Goal: Task Accomplishment & Management: Manage account settings

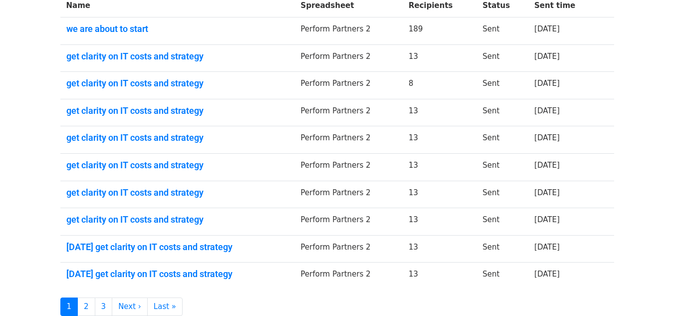
scroll to position [200, 0]
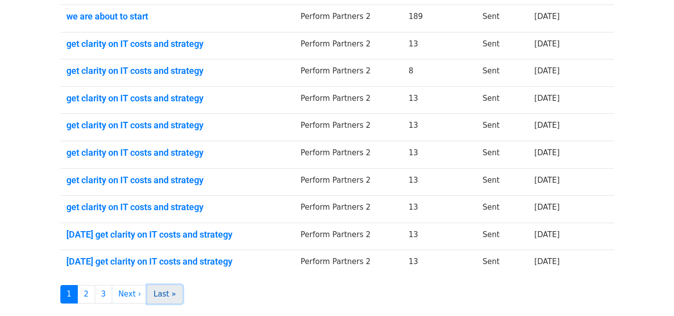
click at [158, 294] on link "Last »" at bounding box center [164, 294] width 35 height 18
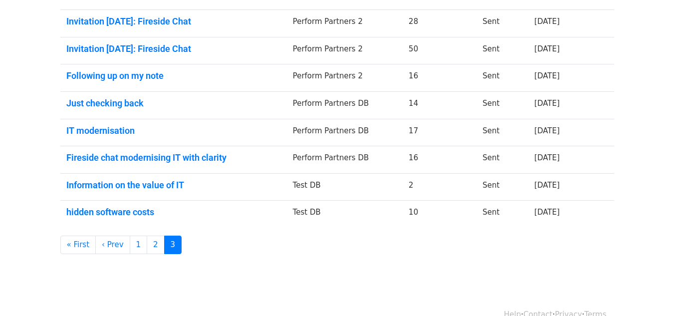
scroll to position [250, 0]
click at [184, 153] on link "Fireside chat modernising IT with clarity" at bounding box center [173, 157] width 215 height 11
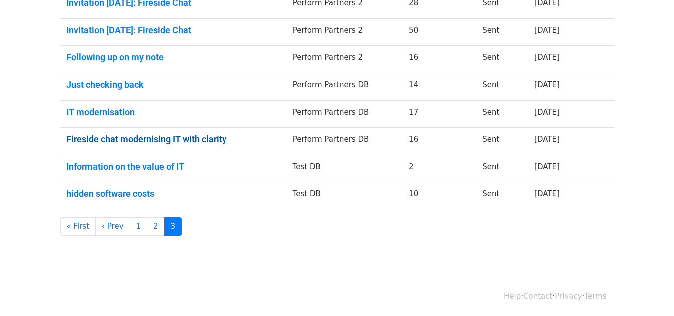
click at [171, 139] on link "Fireside chat modernising IT with clarity" at bounding box center [173, 139] width 215 height 11
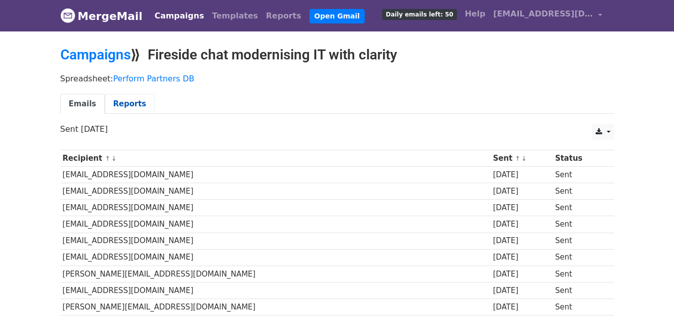
click at [117, 104] on link "Reports" at bounding box center [130, 104] width 50 height 20
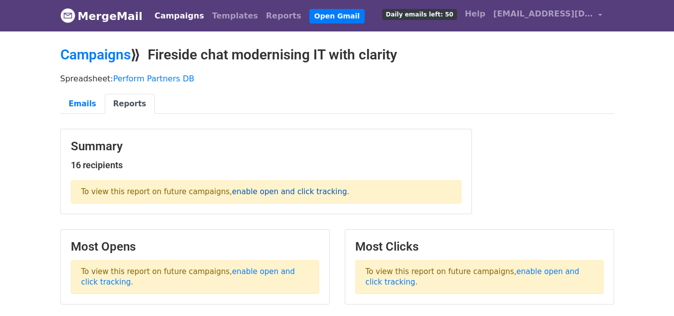
click at [262, 188] on link "enable open and click tracking" at bounding box center [289, 191] width 115 height 9
click at [74, 103] on link "Emails" at bounding box center [82, 104] width 44 height 20
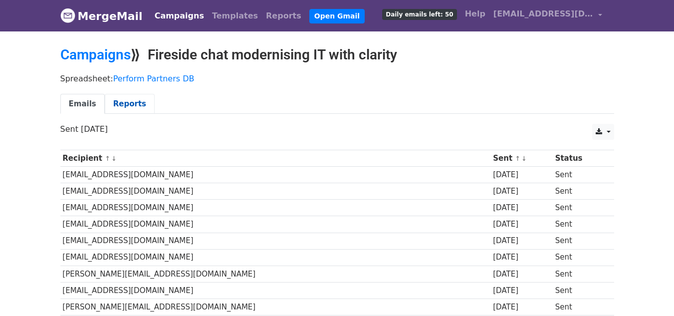
click at [123, 106] on link "Reports" at bounding box center [130, 104] width 50 height 20
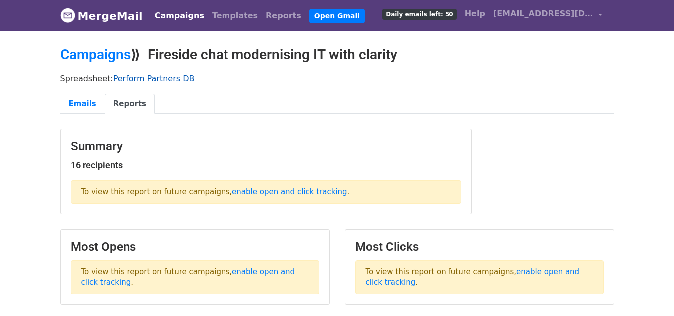
click at [135, 76] on link "Perform Partners DB" at bounding box center [153, 78] width 81 height 9
